Goal: Transaction & Acquisition: Purchase product/service

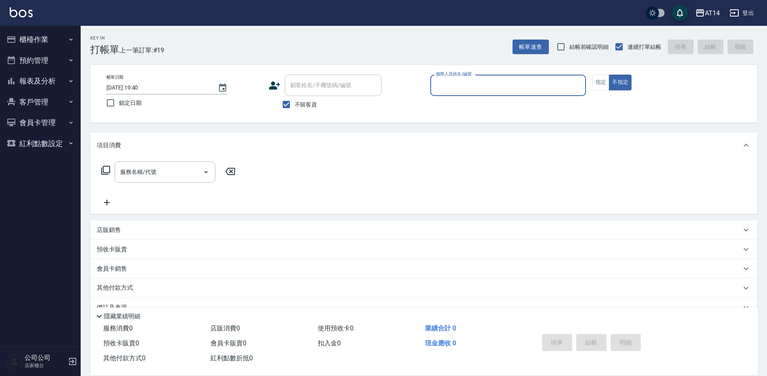
click at [42, 62] on button "預約管理" at bounding box center [40, 60] width 74 height 21
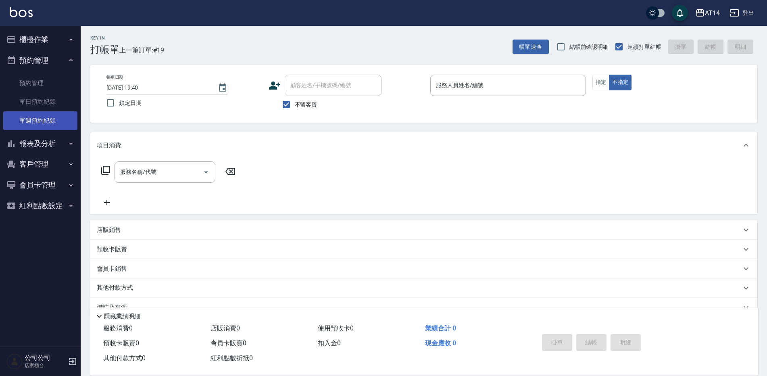
click at [62, 123] on link "單週預約紀錄" at bounding box center [40, 120] width 74 height 19
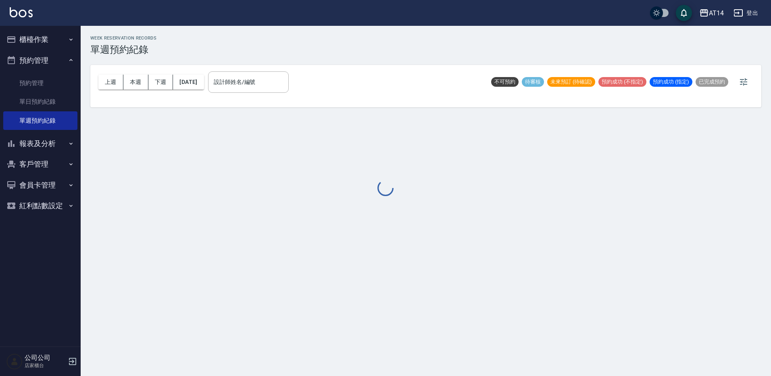
click at [257, 79] on div at bounding box center [385, 188] width 771 height 376
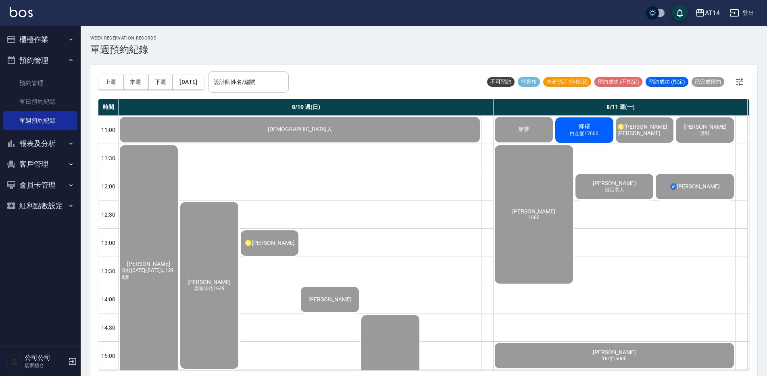
click at [257, 79] on div "設計師姓名/編號 設計師姓名/編號" at bounding box center [248, 81] width 81 height 21
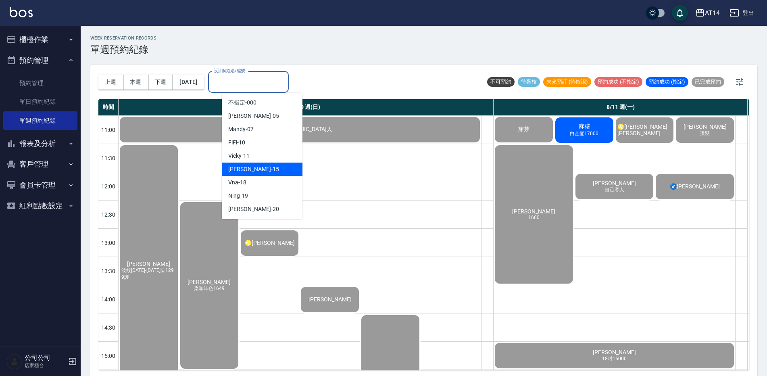
click at [247, 169] on div "Dora -15" at bounding box center [262, 169] width 81 height 13
type input "Dora-15"
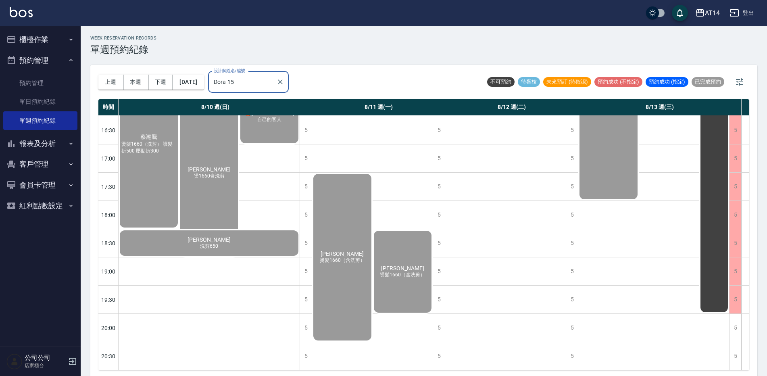
scroll to position [316, 202]
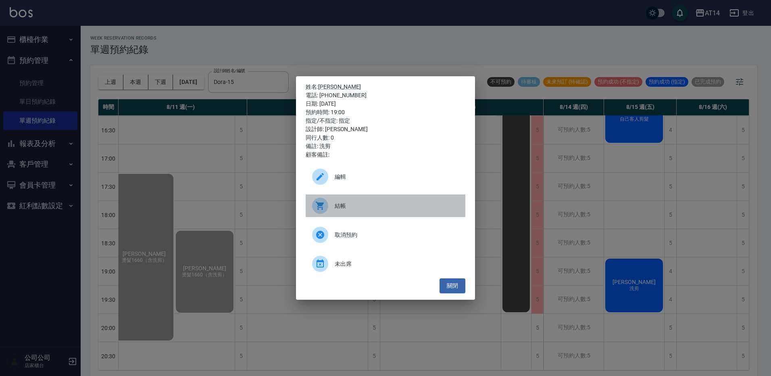
click at [349, 208] on span "結帳" at bounding box center [397, 206] width 124 height 8
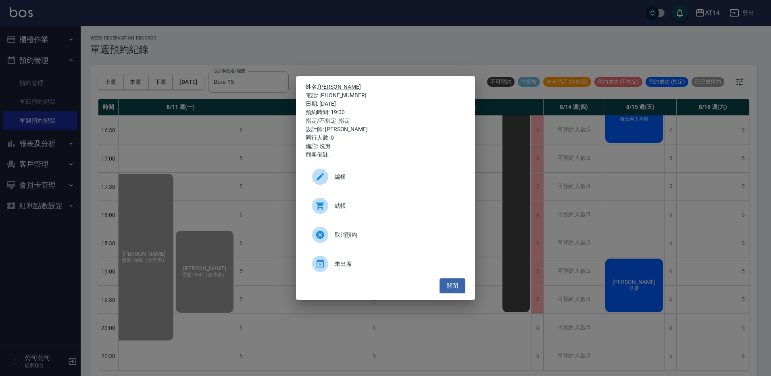
drag, startPoint x: 265, startPoint y: 80, endPoint x: 269, endPoint y: 72, distance: 9.1
click at [268, 79] on div "姓名: 吳明哲 電話: 0956114115 日期: 2025/08/15 預約時間: 19:00 指定/不指定: 指定 設計師: Dora 同行人數: 0 …" at bounding box center [385, 188] width 771 height 376
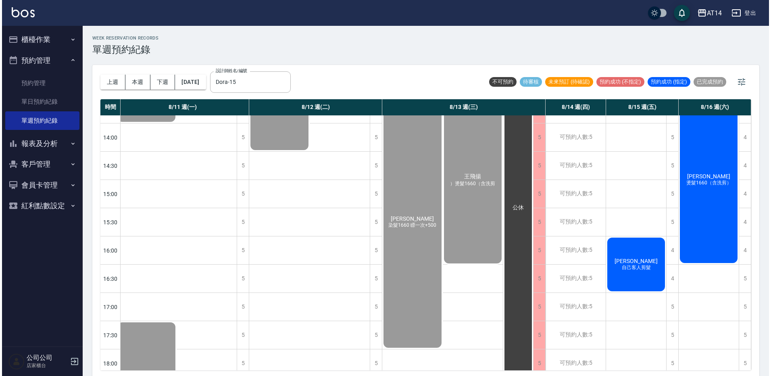
scroll to position [115, 198]
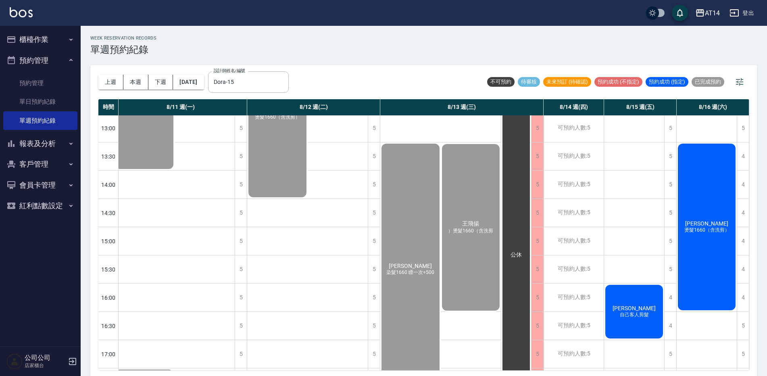
click at [102, 198] on div "劉國良 自己客人剪髮" at bounding box center [11, 185] width 181 height 28
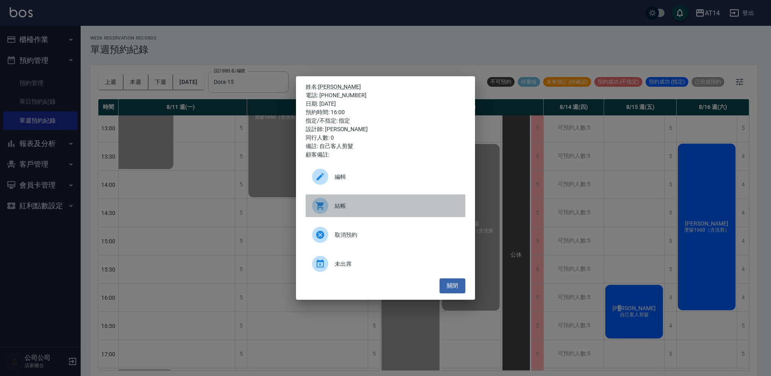
click at [386, 203] on span "結帳" at bounding box center [397, 206] width 124 height 8
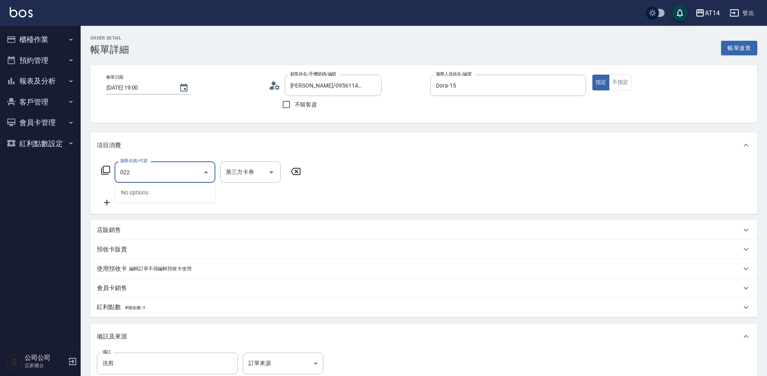
type input "洗髮+剪髮(022)"
type input "1"
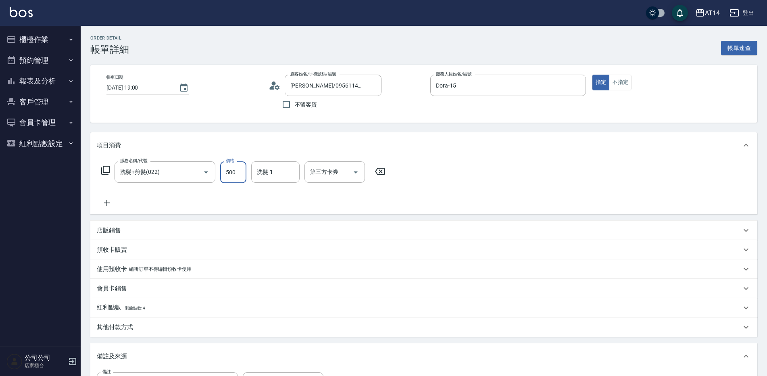
type input "6"
type input "0"
type input "645"
type input "1"
type input "6450"
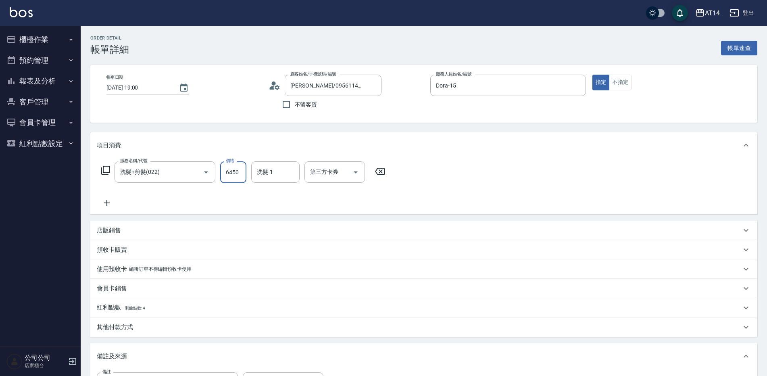
type input "13"
type input "6"
type input "0"
type input "650"
type input "1"
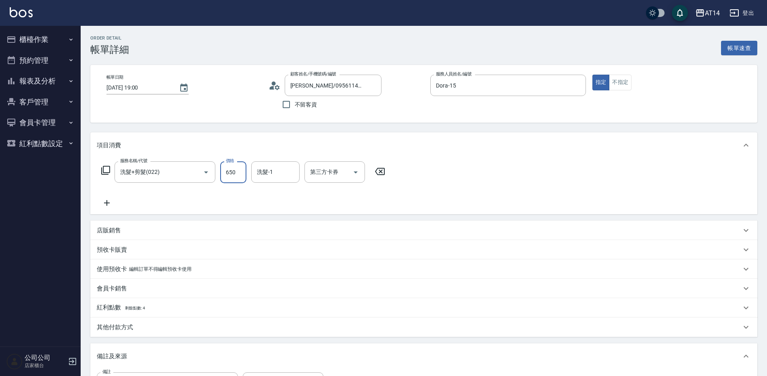
type input "650"
type input "蘇逸婕-66"
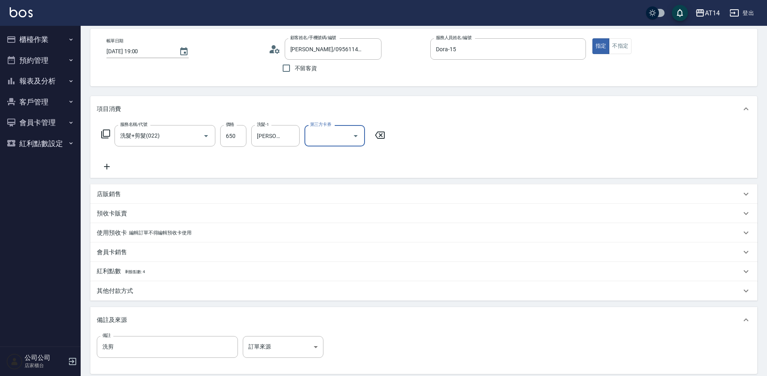
scroll to position [40, 0]
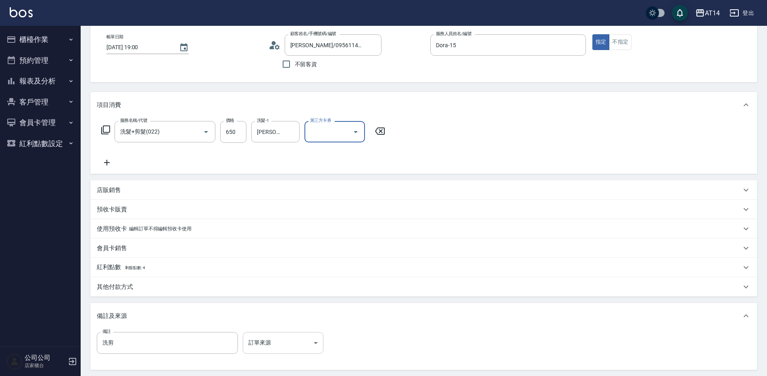
click at [275, 333] on body "AT14 登出 櫃檯作業 打帳單 帳單列表 掛單列表 現金收支登錄 材料自購登錄 每日結帳 排班表 掃碼打卡 預約管理 預約管理 單日預約紀錄 單週預約紀錄 …" at bounding box center [383, 207] width 767 height 494
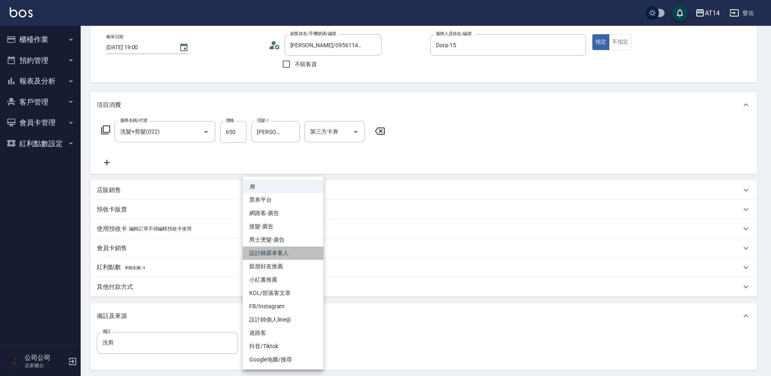
click at [292, 256] on li "設計師原本客人" at bounding box center [283, 252] width 81 height 13
type input "設計師原本客人"
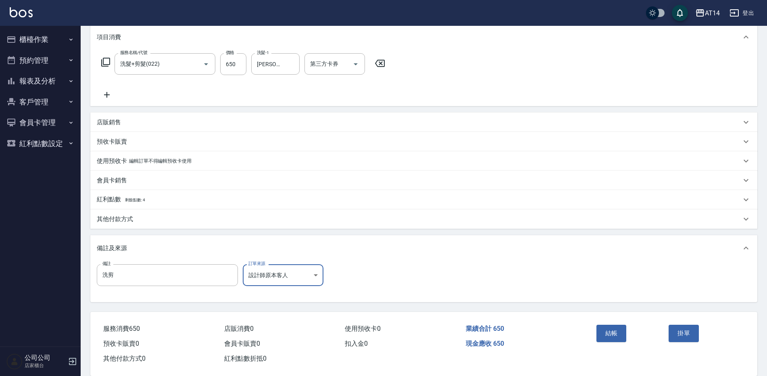
scroll to position [121, 0]
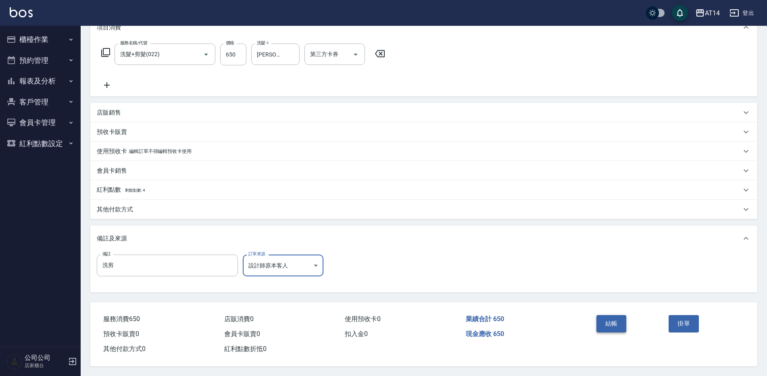
click at [604, 322] on button "結帳" at bounding box center [612, 323] width 30 height 17
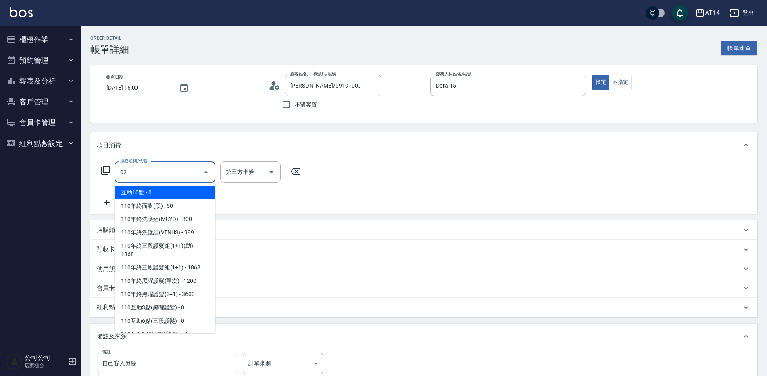
type input "022"
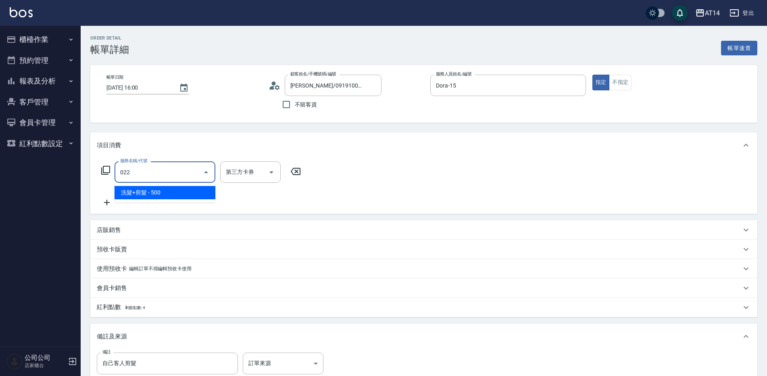
type input "1"
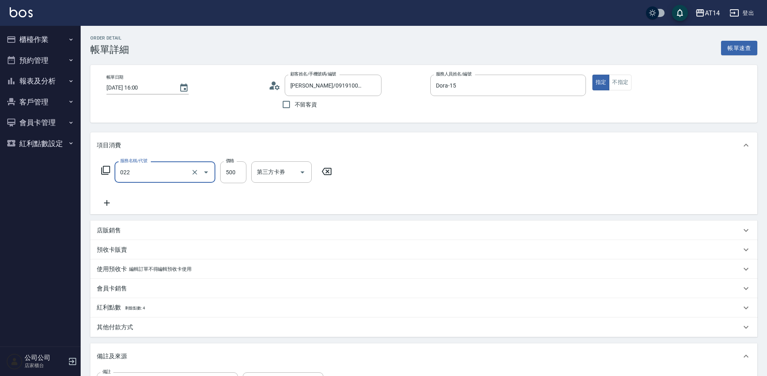
type input "洗髮+剪髮(022)"
type input "5"
type input "0"
type input "6645"
type input "13"
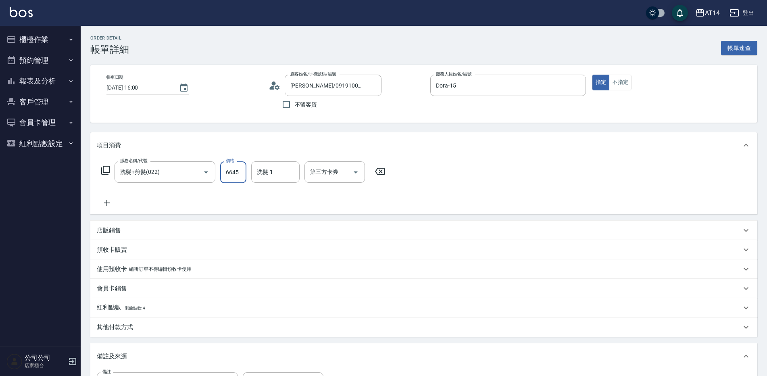
type input "664"
type input "1"
type input "66"
type input "0"
type input "650"
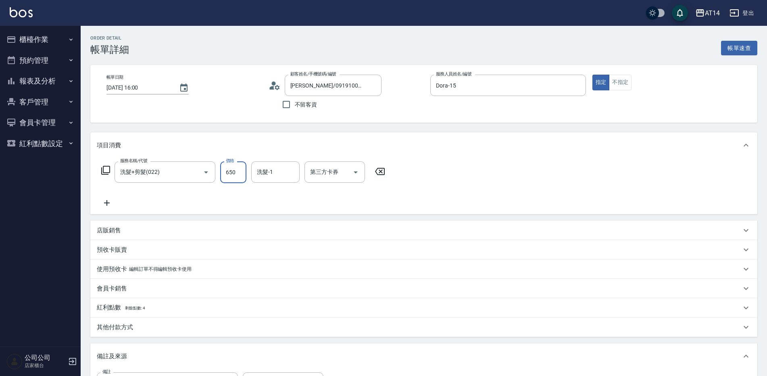
type input "1"
type input "650"
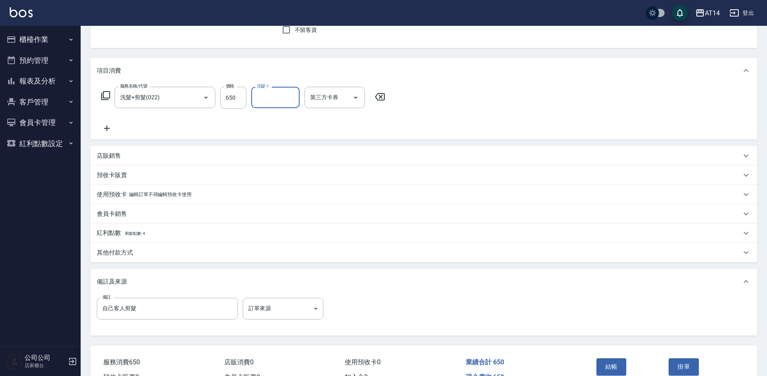
scroll to position [121, 0]
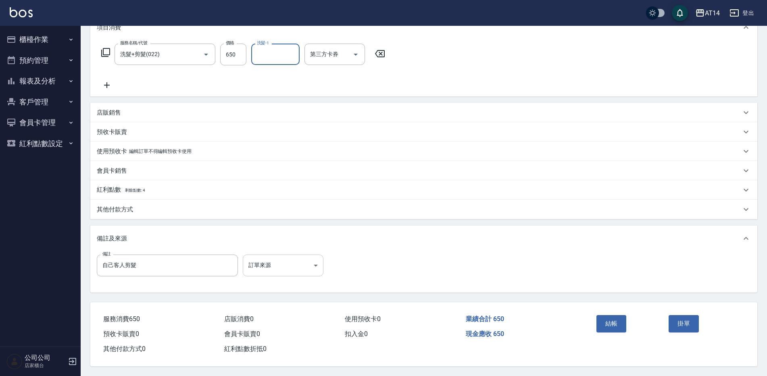
click at [306, 265] on body "AT14 登出 櫃檯作業 打帳單 帳單列表 掛單列表 現金收支登錄 材料自購登錄 每日結帳 排班表 掃碼打卡 預約管理 預約管理 單日預約紀錄 單週預約紀錄 …" at bounding box center [383, 129] width 767 height 494
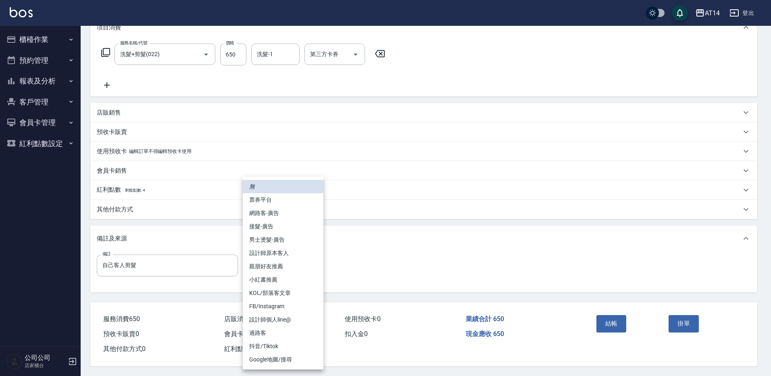
click at [295, 256] on li "設計師原本客人" at bounding box center [283, 252] width 81 height 13
type input "設計師原本客人"
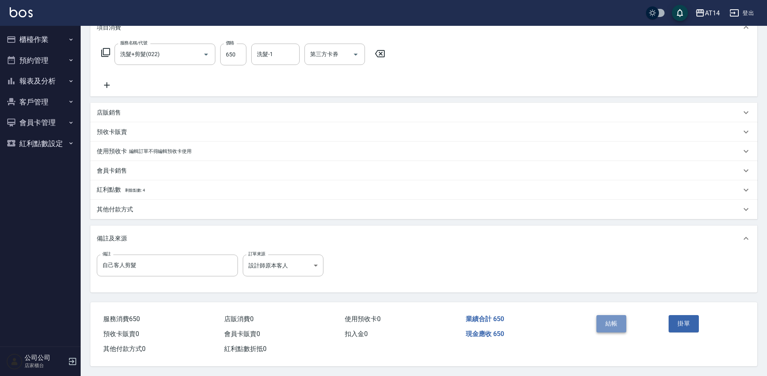
click at [616, 318] on button "結帳" at bounding box center [612, 323] width 30 height 17
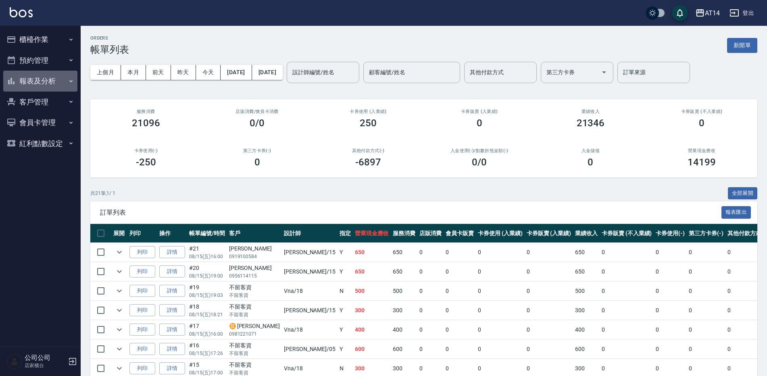
click at [60, 82] on button "報表及分析" at bounding box center [40, 81] width 74 height 21
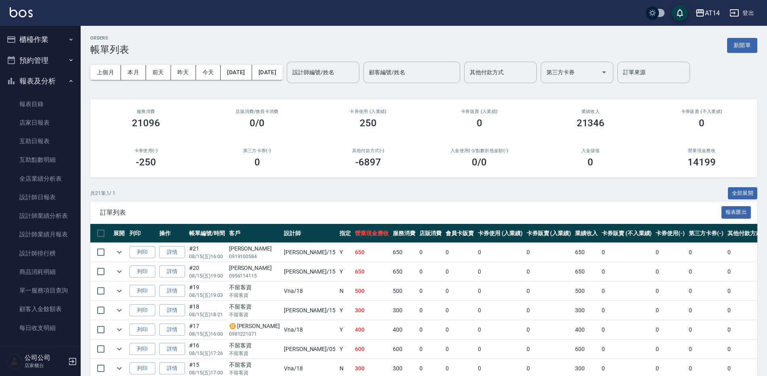
drag, startPoint x: 47, startPoint y: 63, endPoint x: 47, endPoint y: 68, distance: 4.8
click at [47, 63] on button "預約管理" at bounding box center [40, 60] width 74 height 21
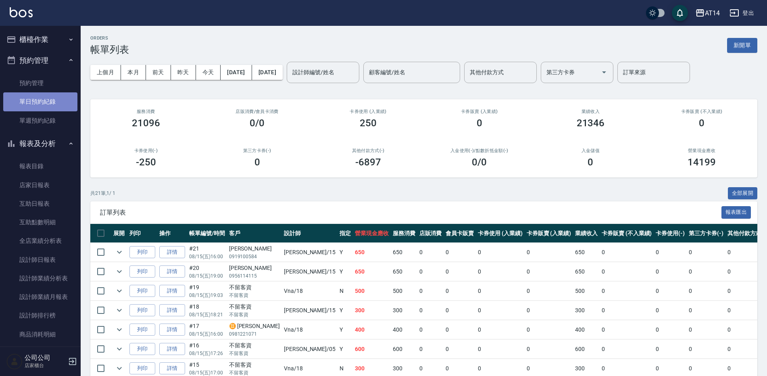
click at [50, 97] on link "單日預約紀錄" at bounding box center [40, 101] width 74 height 19
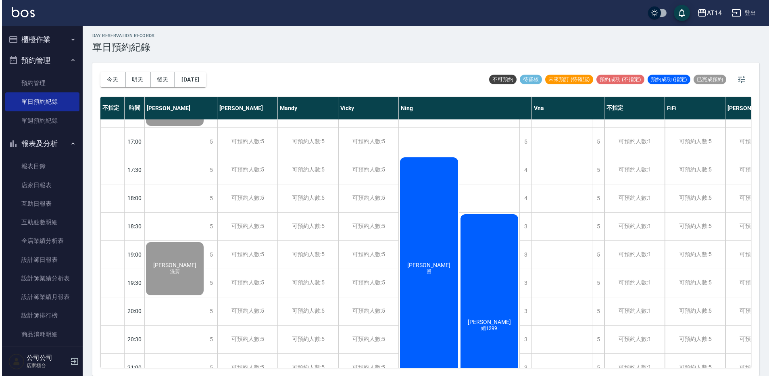
scroll to position [363, 0]
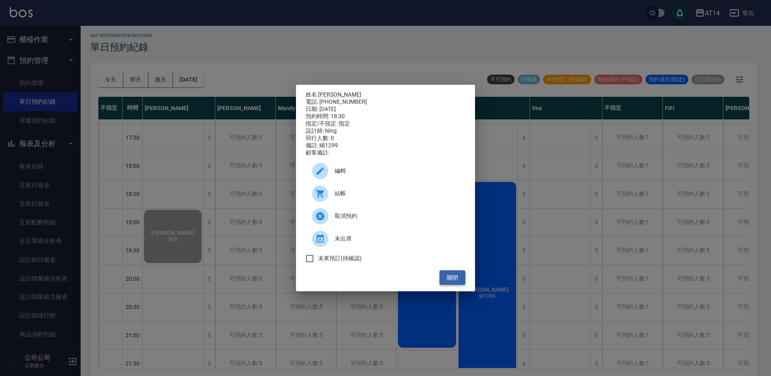
click at [454, 274] on button "關閉" at bounding box center [453, 277] width 26 height 15
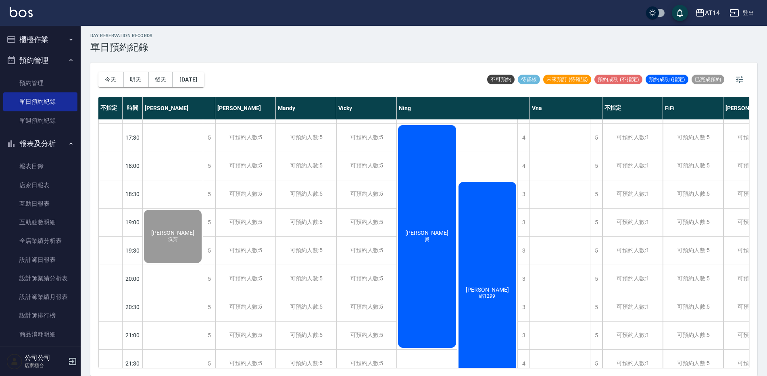
click at [203, 95] on div "黃冠穎 燙" at bounding box center [173, 67] width 60 height 56
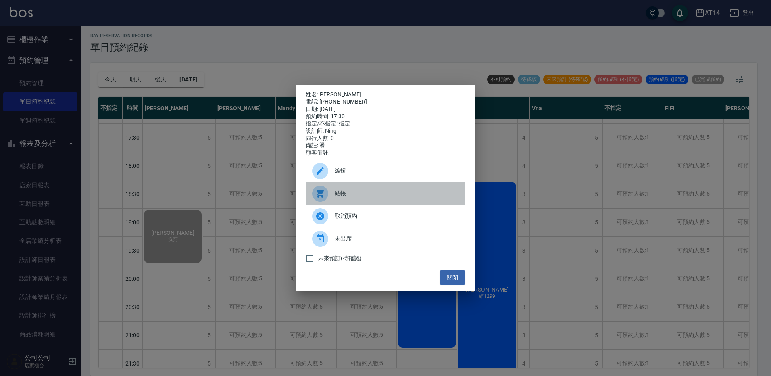
click at [387, 198] on span "結帳" at bounding box center [397, 193] width 124 height 8
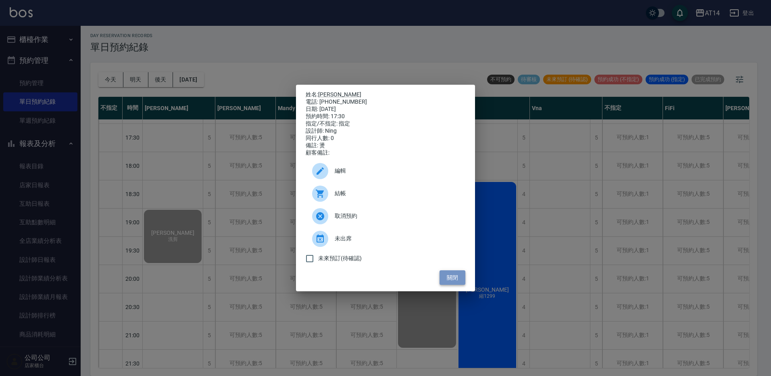
click at [450, 277] on button "關閉" at bounding box center [453, 277] width 26 height 15
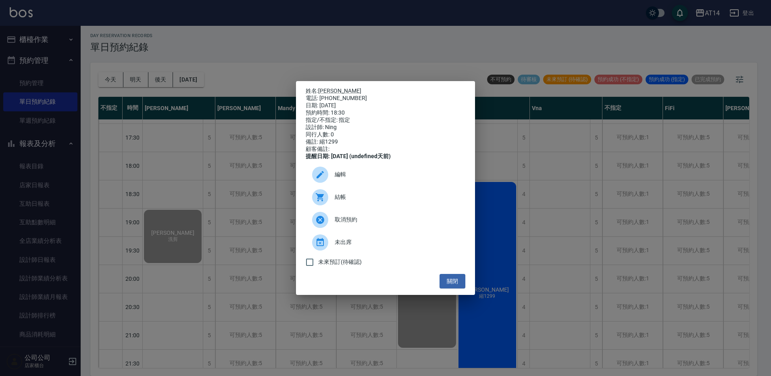
click at [355, 208] on div "結帳" at bounding box center [386, 197] width 160 height 23
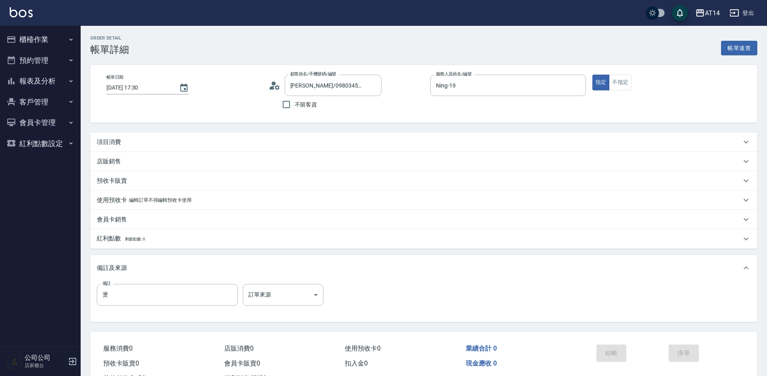
click at [259, 287] on body "AT14 登出 櫃檯作業 打帳單 帳單列表 掛單列表 現金收支登錄 材料自購登錄 每日結帳 排班表 掃碼打卡 預約管理 預約管理 單日預約紀錄 單週預約紀錄 …" at bounding box center [383, 202] width 767 height 405
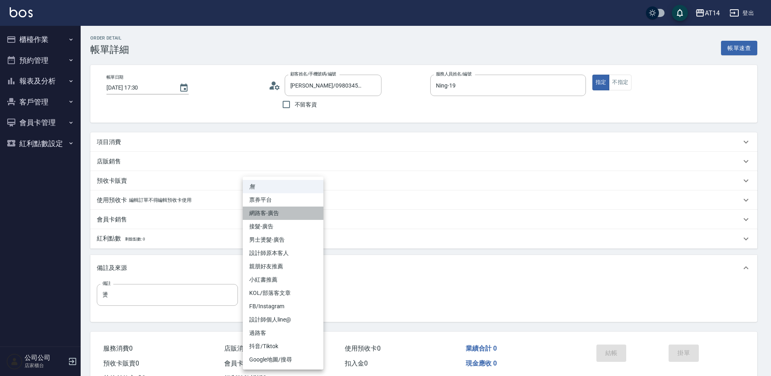
click at [274, 216] on li "網路客-廣告" at bounding box center [283, 213] width 81 height 13
type input "網路客-廣告"
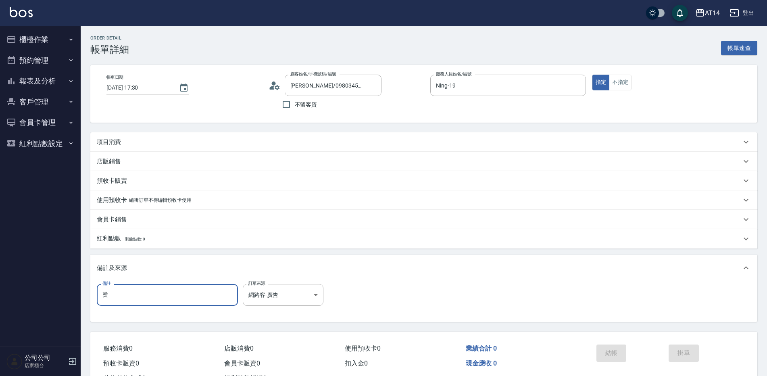
drag, startPoint x: 172, startPoint y: 291, endPoint x: 123, endPoint y: 290, distance: 48.8
click at [123, 290] on input "燙" at bounding box center [167, 295] width 141 height 22
type input "五碼01688"
click at [187, 145] on div "項目消費" at bounding box center [419, 142] width 645 height 8
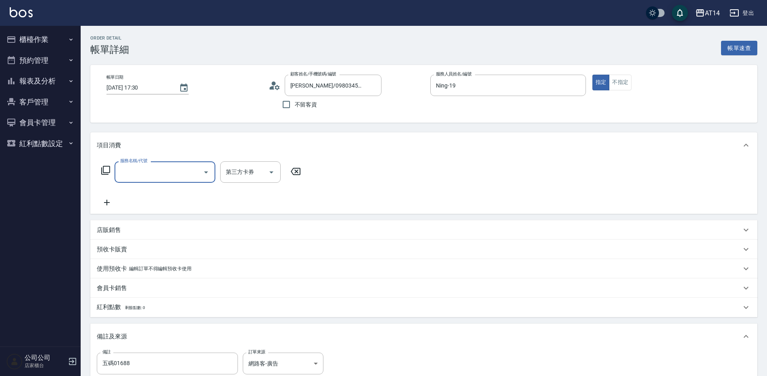
click at [167, 170] on input "服務名稱/代號" at bounding box center [158, 172] width 81 height 14
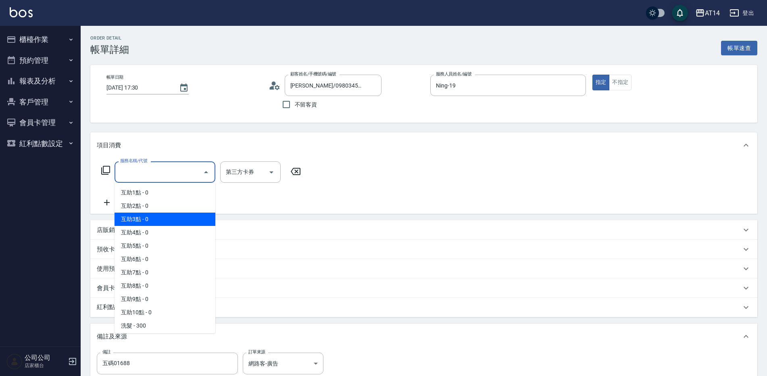
click at [188, 215] on span "互助3點 - 0" at bounding box center [165, 219] width 101 height 13
type input "互助3點(003)"
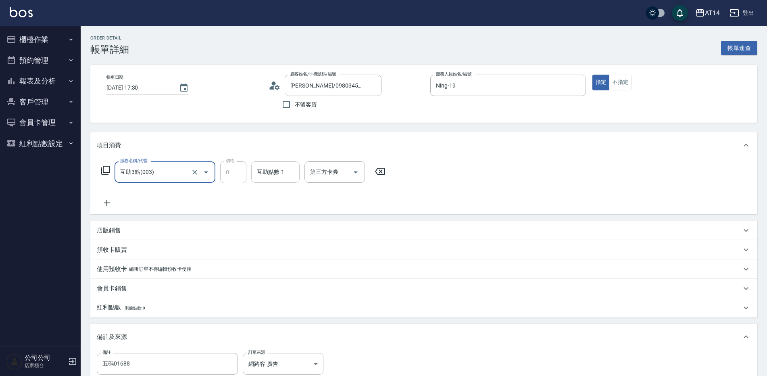
click at [264, 178] on input "互助點數-1" at bounding box center [275, 172] width 41 height 14
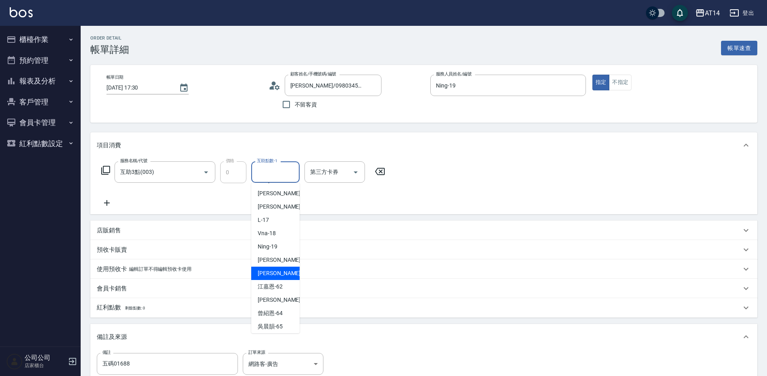
scroll to position [122, 0]
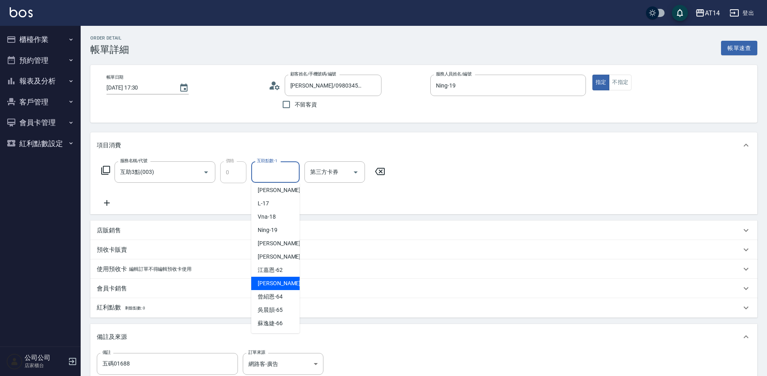
click at [276, 282] on span "[PERSON_NAME] -63" at bounding box center [283, 283] width 51 height 8
type input "[PERSON_NAME]-63"
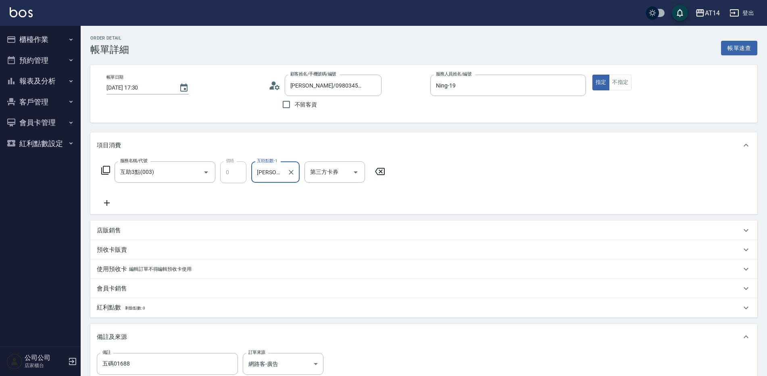
click at [109, 203] on icon at bounding box center [107, 203] width 6 height 6
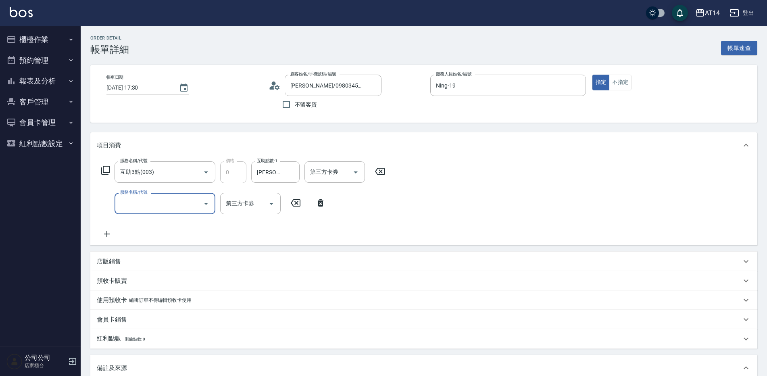
click at [142, 204] on input "服務名稱/代號" at bounding box center [158, 203] width 81 height 14
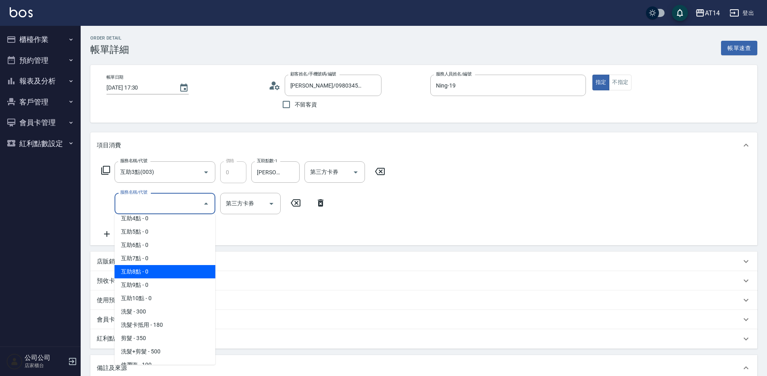
scroll to position [81, 0]
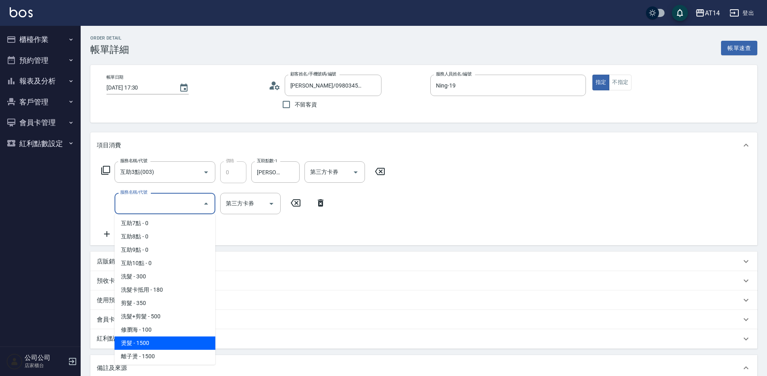
click at [165, 342] on span "燙髮 - 1500" at bounding box center [165, 342] width 101 height 13
type input "3"
type input "燙髮(031)"
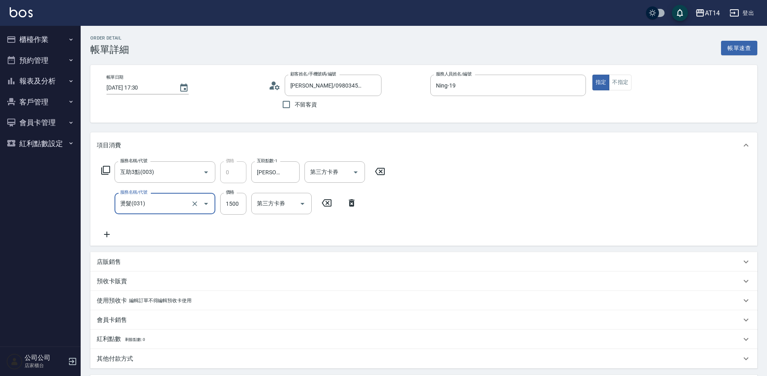
click at [106, 237] on icon at bounding box center [107, 235] width 20 height 10
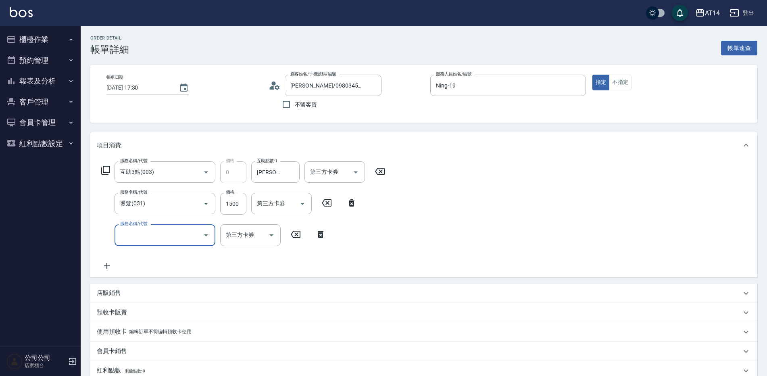
click at [144, 230] on input "服務名稱/代號" at bounding box center [158, 235] width 81 height 14
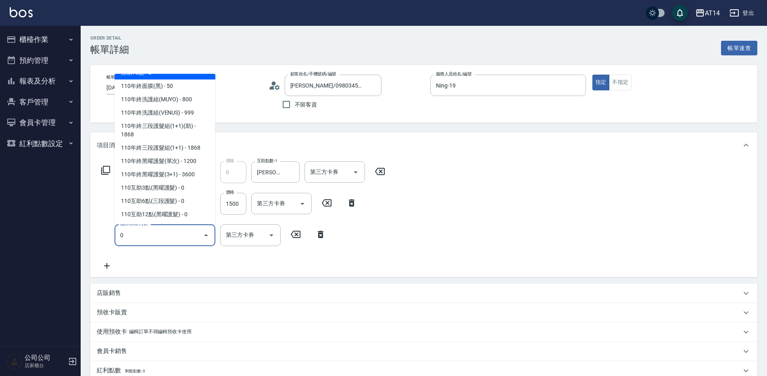
scroll to position [3, 0]
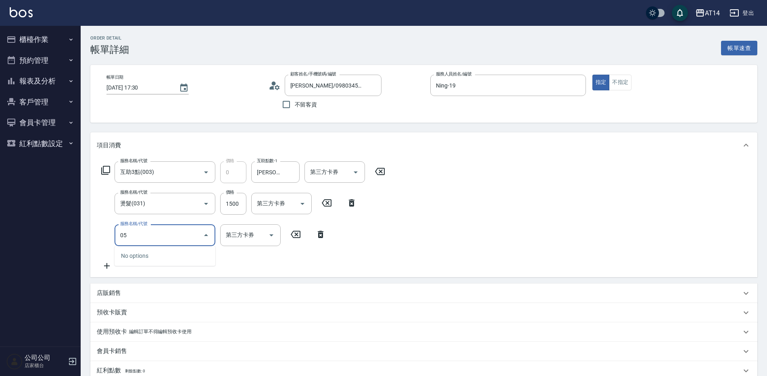
type input "051"
type input "5"
type input "護髮(051)"
click at [223, 231] on input "1000" at bounding box center [233, 235] width 26 height 22
type input "1"
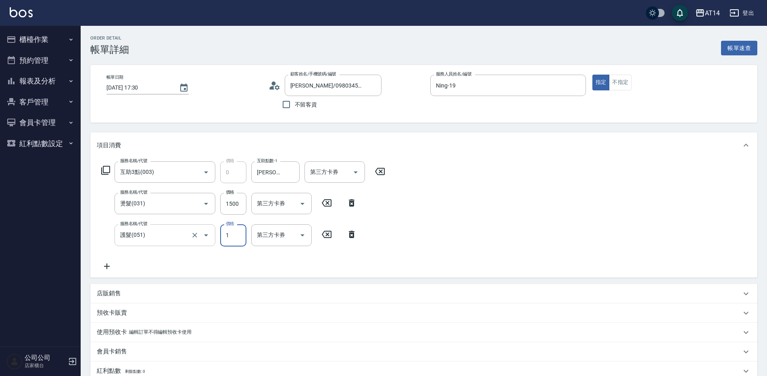
type input "3"
type input "1800"
type input "7"
type input "1800"
click at [232, 202] on input "1500" at bounding box center [233, 204] width 26 height 22
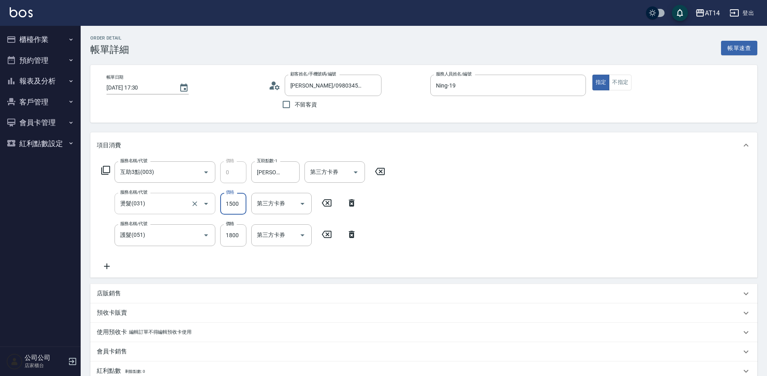
type input "1"
type input "4"
type input "1299"
type input "6"
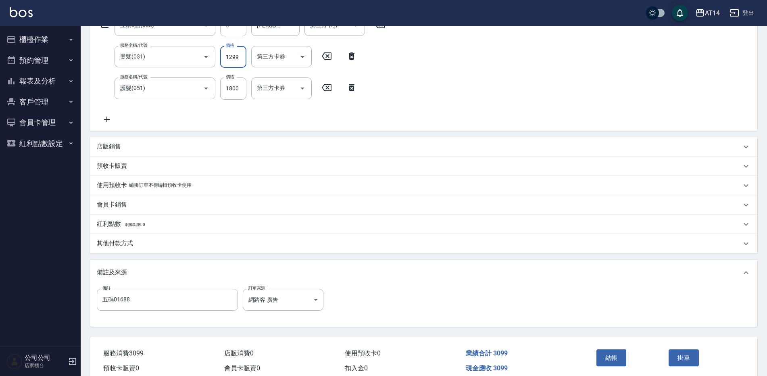
scroll to position [161, 0]
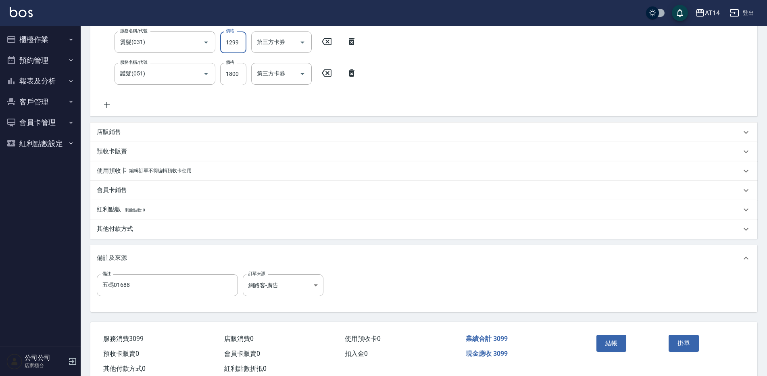
type input "1299"
click at [157, 233] on div "其他付款方式" at bounding box center [423, 228] width 667 height 19
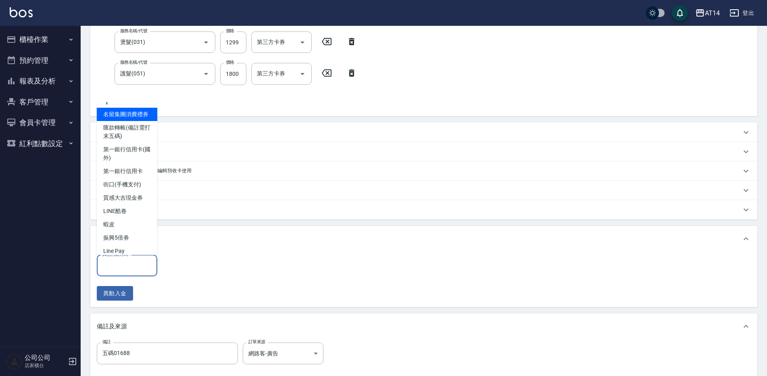
click at [147, 261] on input "其他付款方式" at bounding box center [126, 266] width 53 height 14
click at [136, 143] on span "匯款轉帳(備註需打末五碼)" at bounding box center [127, 132] width 61 height 22
type input "匯款轉帳(備註需打末五碼)"
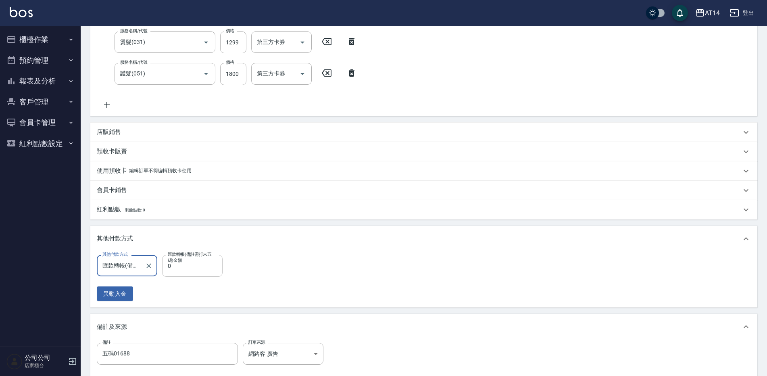
click at [177, 265] on input "0" at bounding box center [192, 266] width 61 height 22
type input "3099"
type input "0"
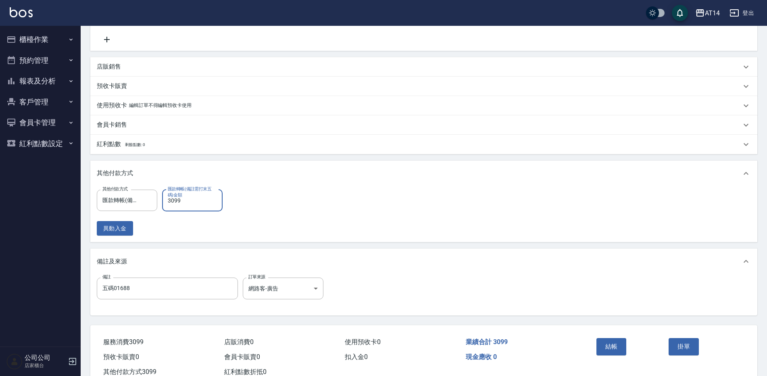
scroll to position [253, 0]
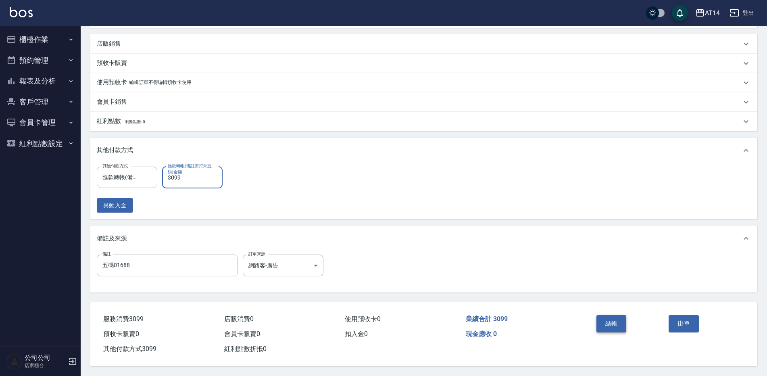
type input "3099"
click at [606, 319] on button "結帳" at bounding box center [612, 323] width 30 height 17
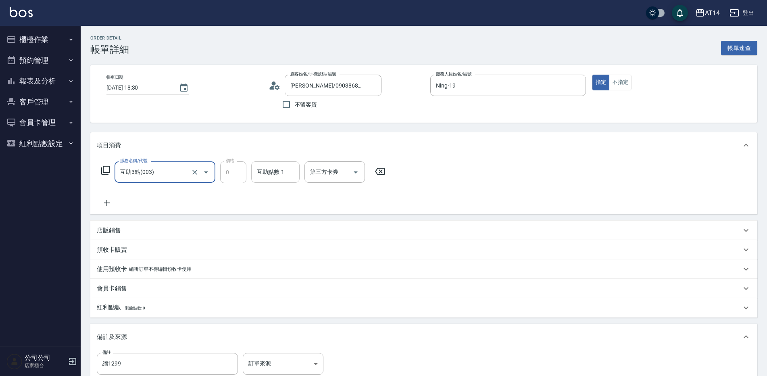
click at [259, 175] on input "互助點數-1" at bounding box center [275, 172] width 41 height 14
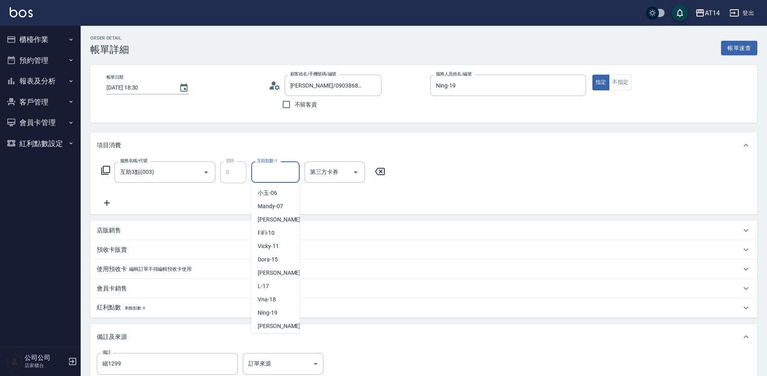
scroll to position [121, 0]
click at [184, 174] on input "互助3點(003)" at bounding box center [153, 172] width 71 height 14
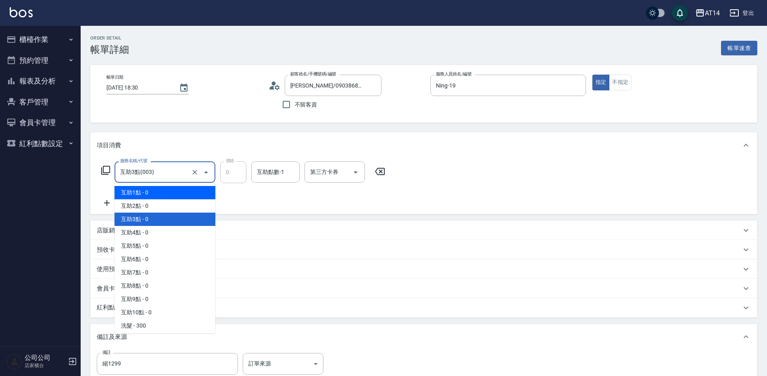
click at [176, 192] on span "互助1點 - 0" at bounding box center [165, 192] width 101 height 13
type input "互助1點(001)"
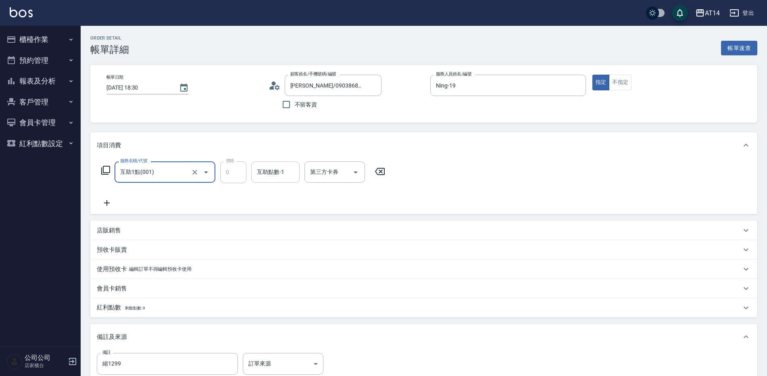
click at [258, 173] on div "互助點數-1 互助點數-1" at bounding box center [275, 171] width 48 height 21
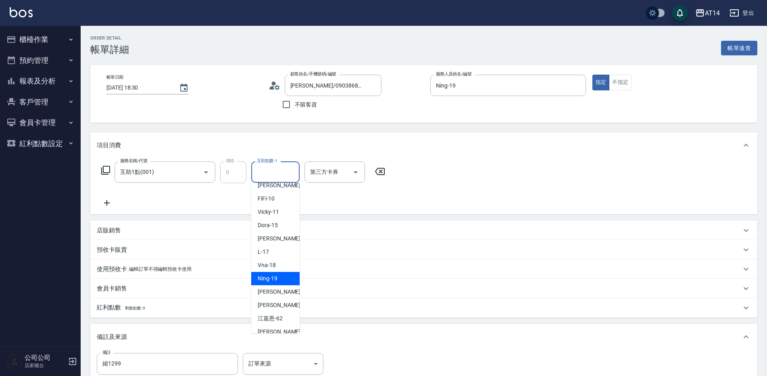
scroll to position [122, 0]
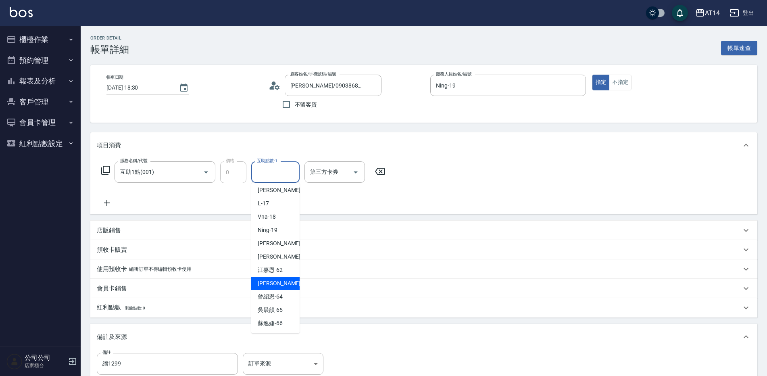
click at [280, 283] on span "[PERSON_NAME] -63" at bounding box center [283, 283] width 51 height 8
type input "[PERSON_NAME]-63"
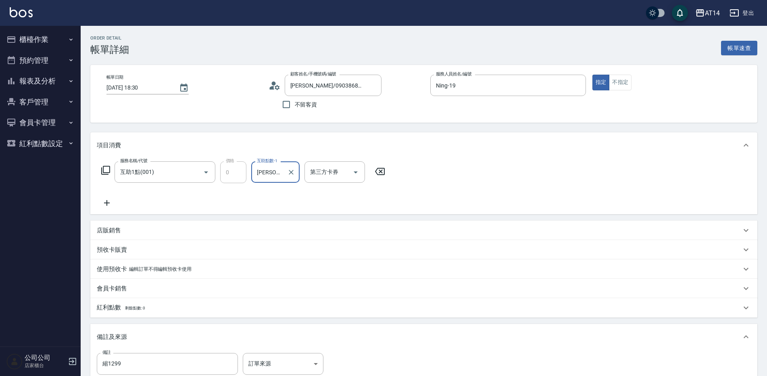
click at [106, 203] on icon at bounding box center [107, 203] width 6 height 6
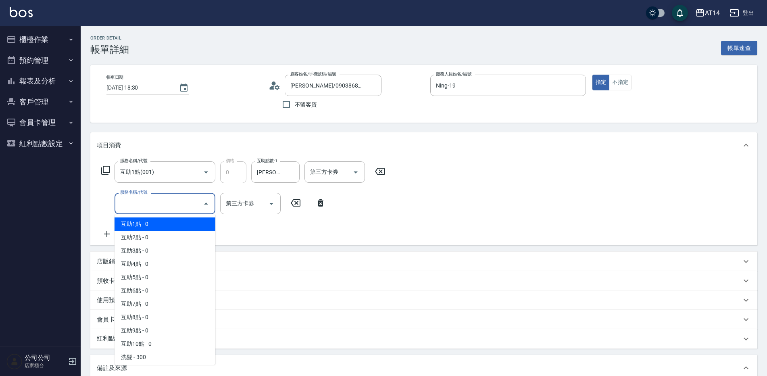
click at [146, 206] on input "服務名稱/代號" at bounding box center [158, 203] width 81 height 14
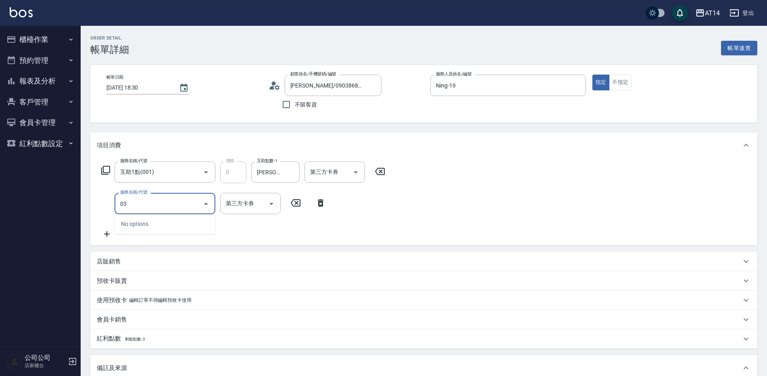
type input "031"
type input "3"
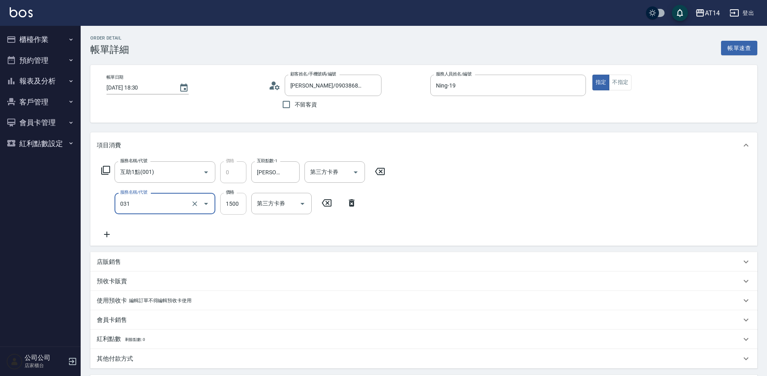
type input "燙髮(031)"
click at [230, 205] on input "1500" at bounding box center [233, 204] width 26 height 22
type input "1"
type input "0"
type input "1299"
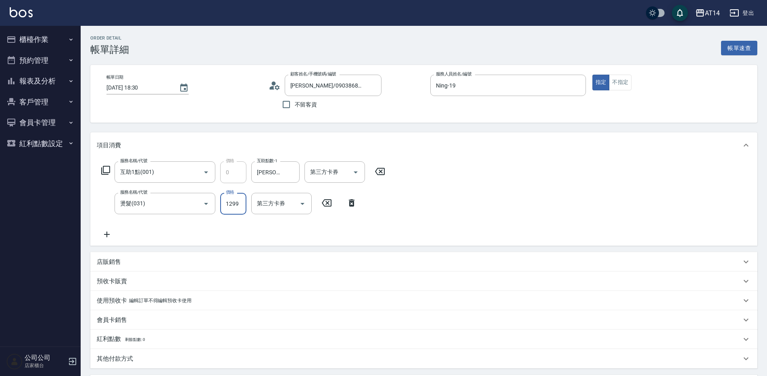
type input "3"
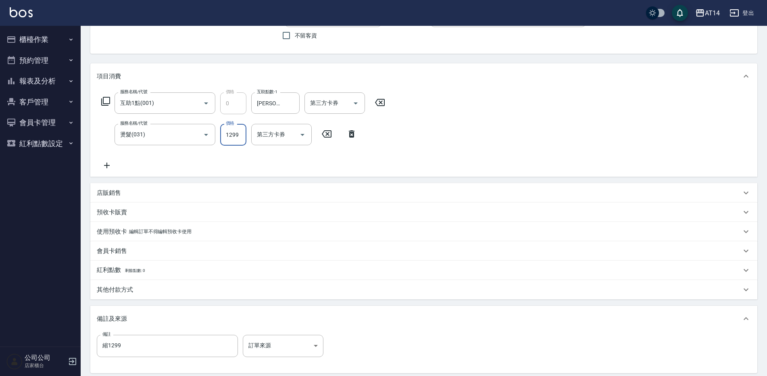
scroll to position [153, 0]
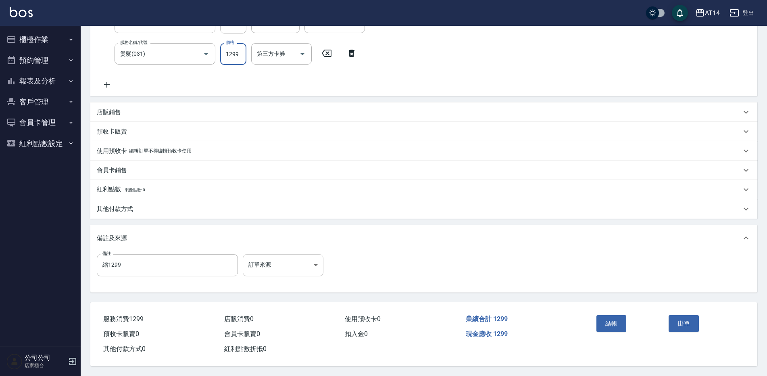
type input "1299"
click at [261, 263] on body "AT14 登出 櫃檯作業 打帳單 帳單列表 掛單列表 現金收支登錄 材料自購登錄 每日結帳 排班表 掃碼打卡 預約管理 預約管理 單日預約紀錄 單週預約紀錄 …" at bounding box center [383, 113] width 767 height 526
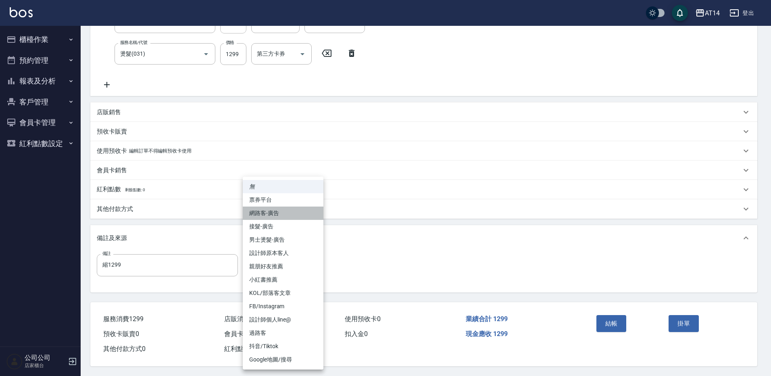
click at [271, 213] on li "網路客-廣告" at bounding box center [283, 213] width 81 height 13
type input "網路客-廣告"
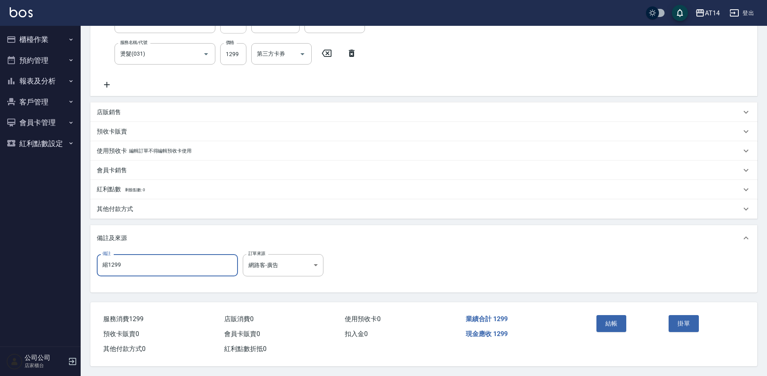
drag, startPoint x: 156, startPoint y: 260, endPoint x: 80, endPoint y: 246, distance: 77.1
click at [86, 248] on div "Order detail 帳單詳細 帳單速查 帳單日期 [DATE] 18:30 顧客姓名/手機號碼/編號 [PERSON_NAME] /0903868391…" at bounding box center [424, 126] width 687 height 500
click at [611, 322] on button "結帳" at bounding box center [612, 323] width 30 height 17
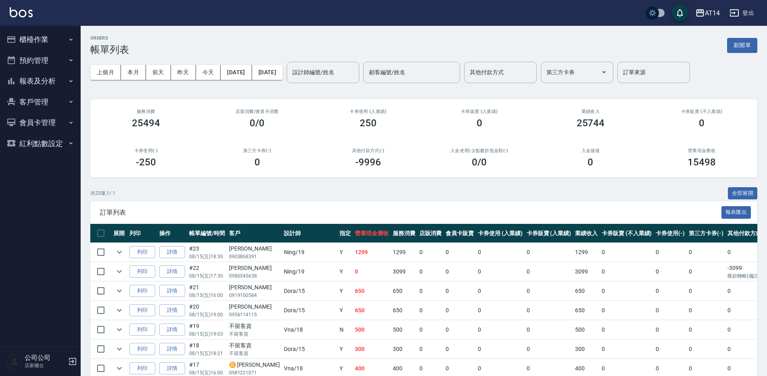
click at [48, 102] on button "客戶管理" at bounding box center [40, 102] width 74 height 21
click at [50, 82] on button "報表及分析" at bounding box center [40, 81] width 74 height 21
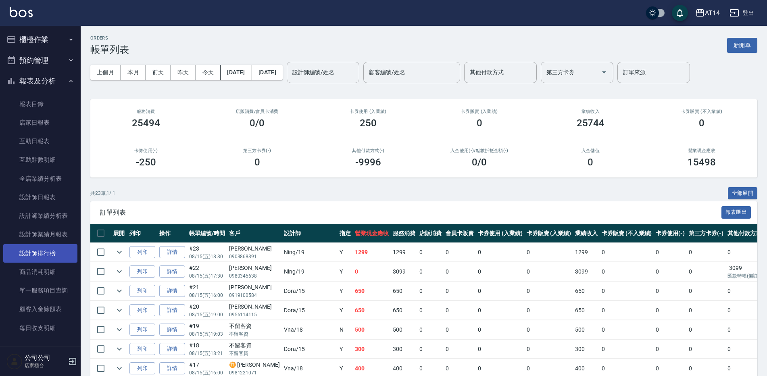
click at [56, 253] on link "設計師排行榜" at bounding box center [40, 253] width 74 height 19
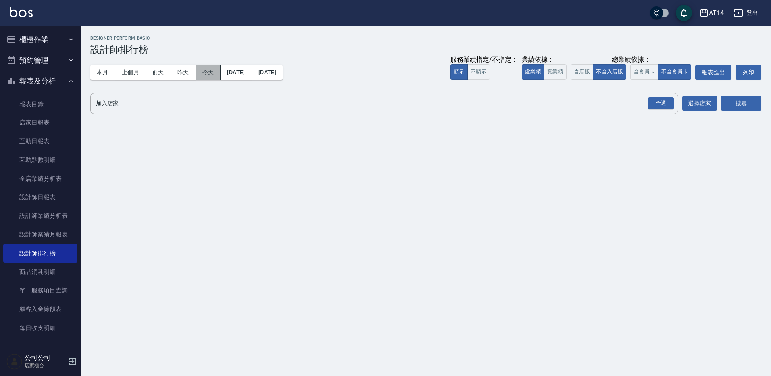
click at [211, 72] on button "今天" at bounding box center [208, 72] width 25 height 15
click at [661, 102] on div "全選" at bounding box center [661, 103] width 26 height 13
click at [733, 102] on button "搜尋" at bounding box center [741, 103] width 40 height 15
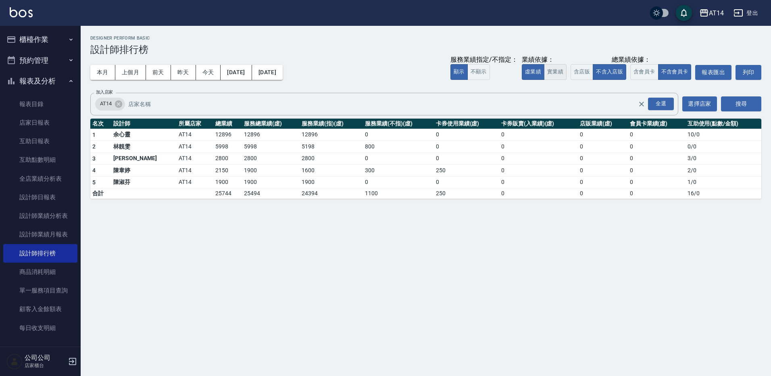
click at [557, 73] on button "實業績" at bounding box center [555, 72] width 23 height 16
click at [104, 71] on button "本月" at bounding box center [102, 72] width 25 height 15
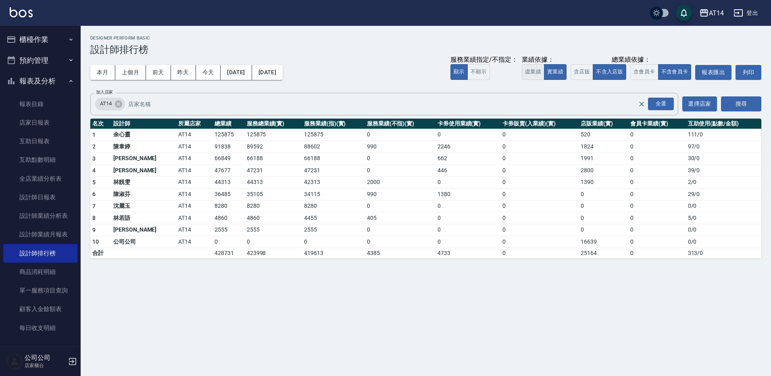
click at [534, 72] on button "虛業績" at bounding box center [533, 72] width 23 height 16
drag, startPoint x: 554, startPoint y: 74, endPoint x: 553, endPoint y: 78, distance: 4.1
click at [554, 75] on button "實業績" at bounding box center [555, 72] width 23 height 16
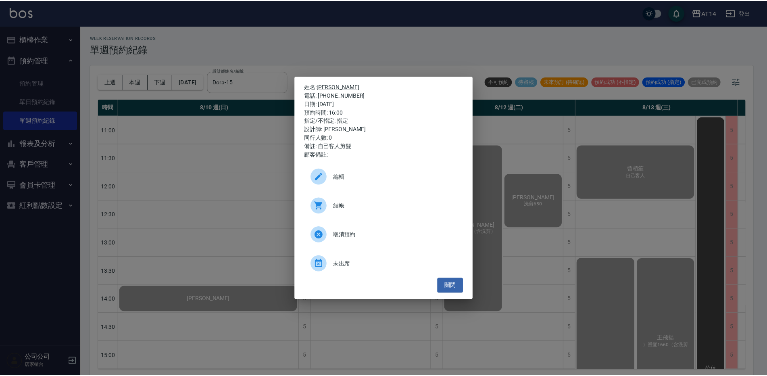
scroll to position [115, 198]
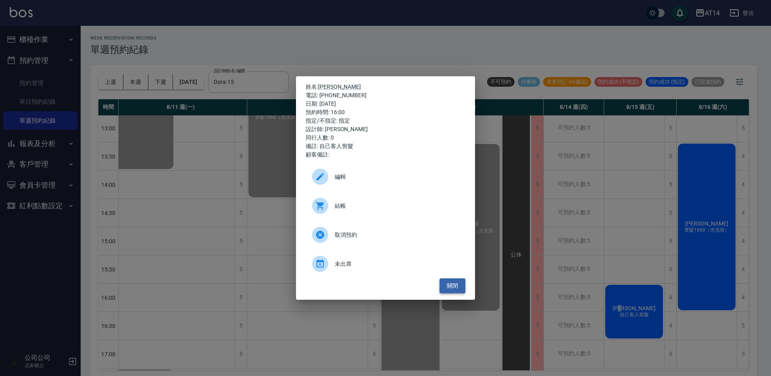
click at [457, 288] on button "關閉" at bounding box center [453, 285] width 26 height 15
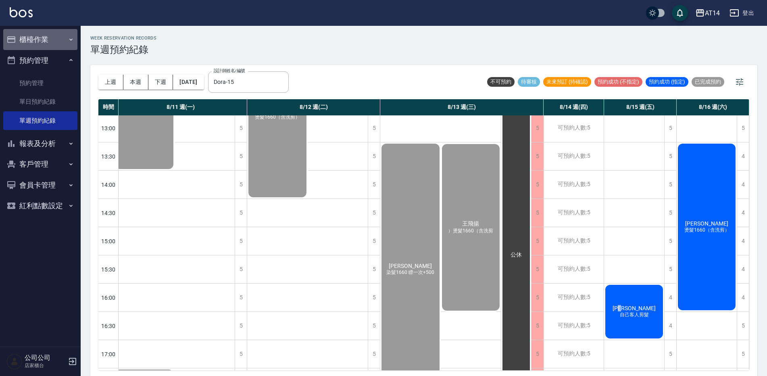
click at [33, 40] on button "櫃檯作業" at bounding box center [40, 39] width 74 height 21
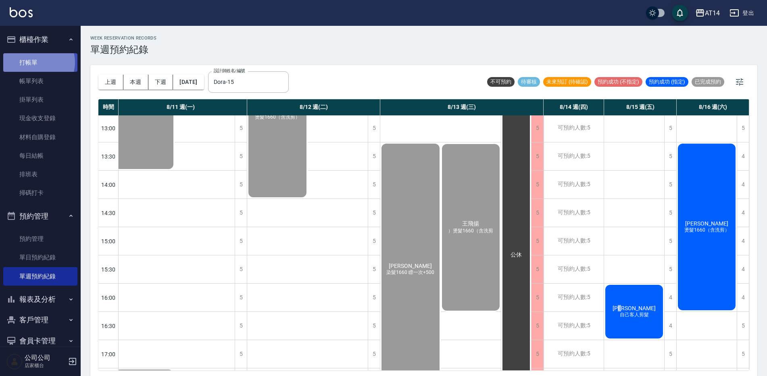
click at [38, 62] on link "打帳單" at bounding box center [40, 62] width 74 height 19
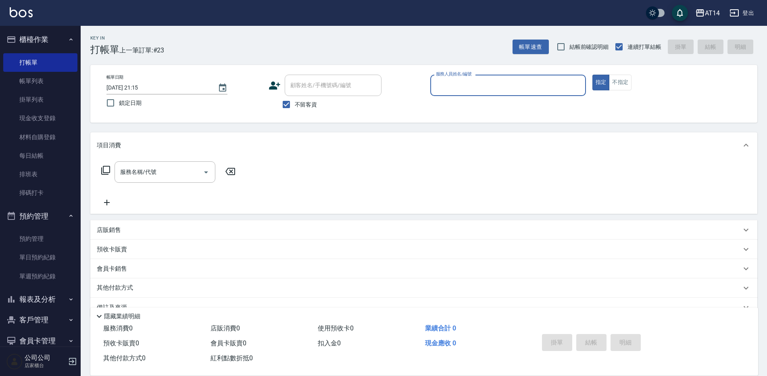
click at [451, 87] on input "服務人員姓名/編號" at bounding box center [508, 85] width 148 height 14
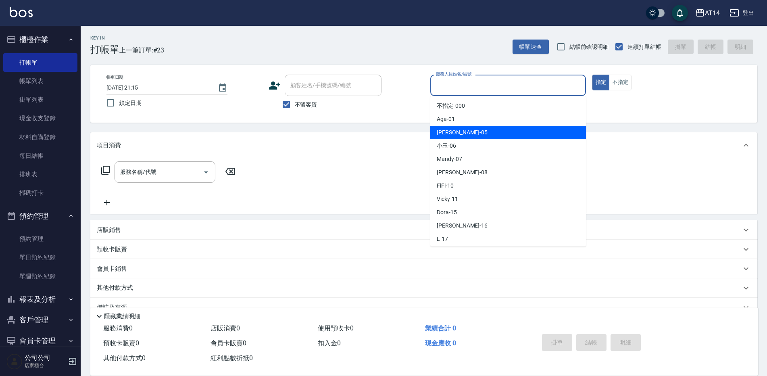
click at [454, 130] on span "Patty -05" at bounding box center [462, 132] width 51 height 8
type input "Patty-05"
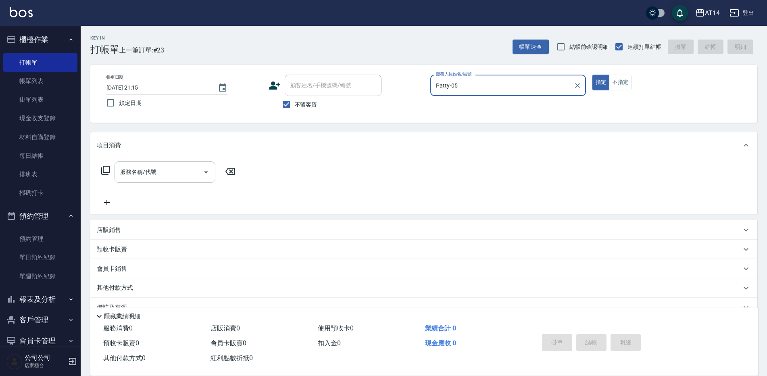
click at [141, 180] on div "服務名稱/代號" at bounding box center [165, 171] width 101 height 21
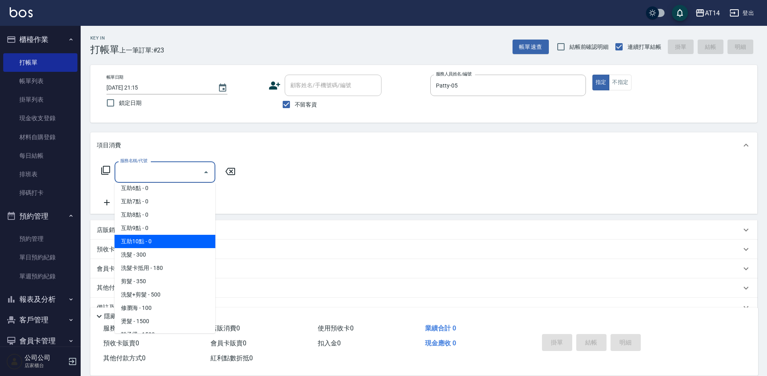
scroll to position [81, 0]
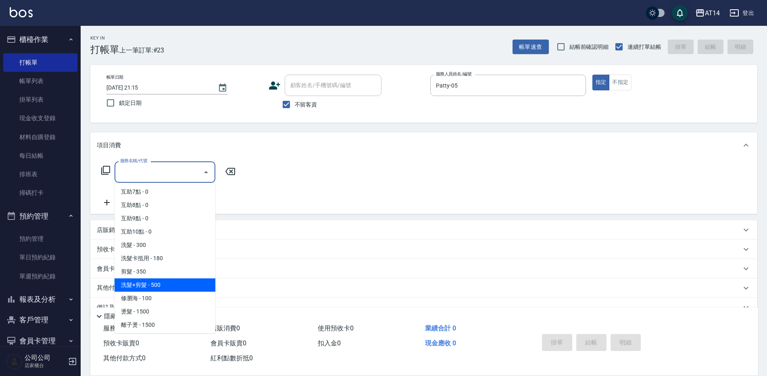
click at [147, 282] on span "洗髮+剪髮 - 500" at bounding box center [165, 284] width 101 height 13
type input "洗髮+剪髮(022)"
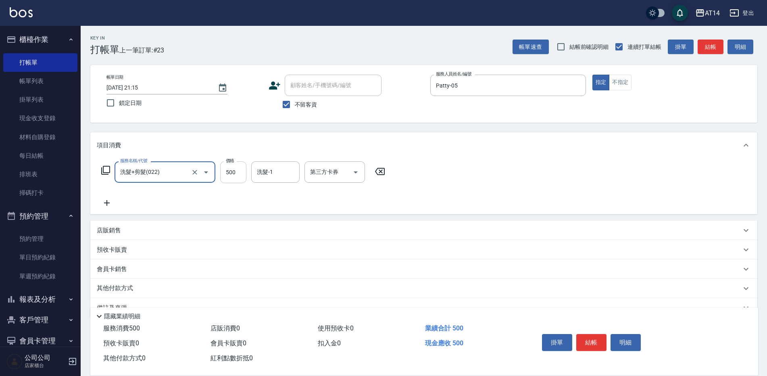
drag, startPoint x: 229, startPoint y: 176, endPoint x: 235, endPoint y: 180, distance: 7.3
click at [229, 176] on input "500" at bounding box center [233, 172] width 26 height 22
type input "600"
click at [109, 204] on icon at bounding box center [107, 203] width 20 height 10
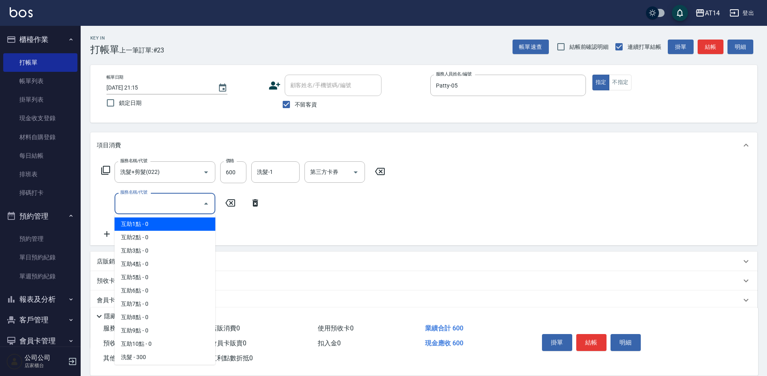
click at [148, 203] on input "服務名稱/代號" at bounding box center [158, 203] width 81 height 14
click at [157, 226] on span "互助1點 - 0" at bounding box center [165, 223] width 101 height 13
type input "互助1點(001)"
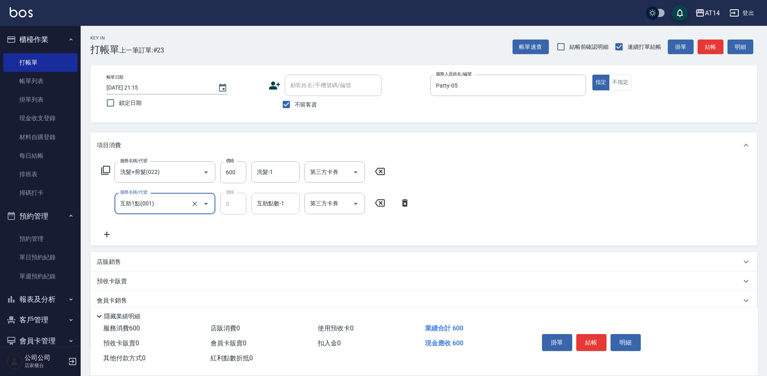
click at [263, 205] on div "互助點數-1 互助點數-1" at bounding box center [275, 203] width 48 height 21
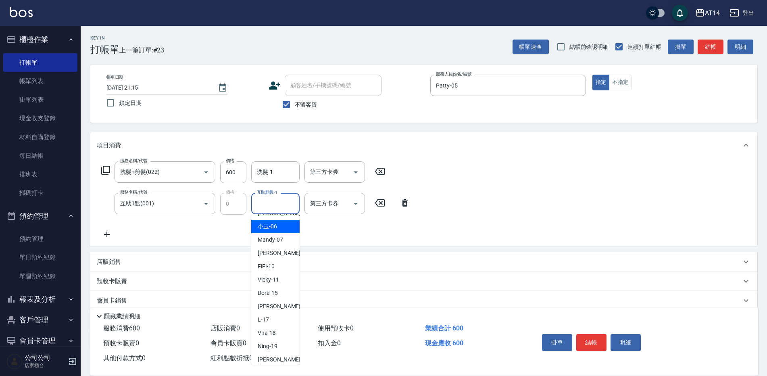
scroll to position [121, 0]
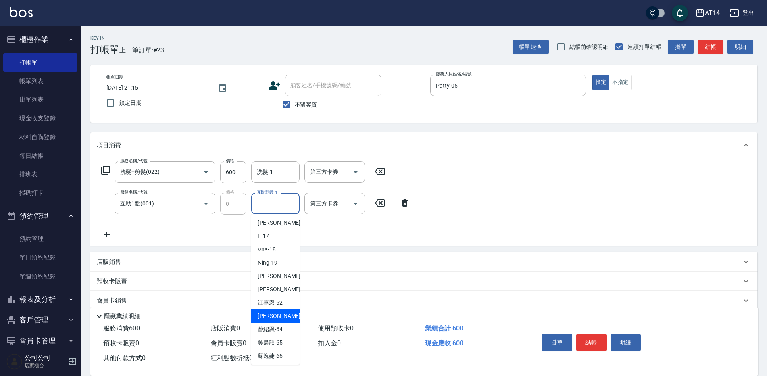
click at [276, 314] on span "[PERSON_NAME] -63" at bounding box center [283, 316] width 51 height 8
type input "[PERSON_NAME]-63"
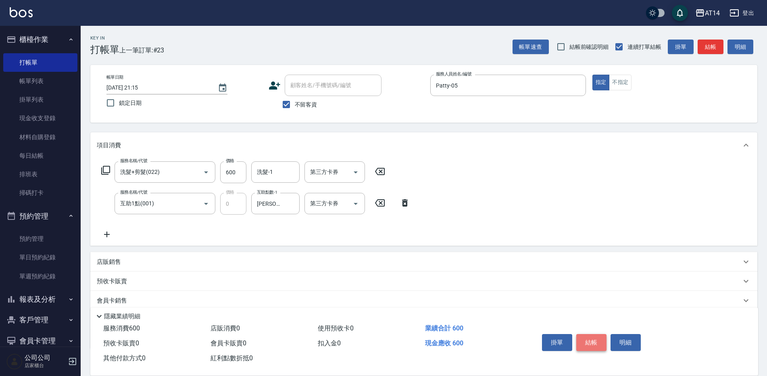
click at [593, 338] on button "結帳" at bounding box center [592, 342] width 30 height 17
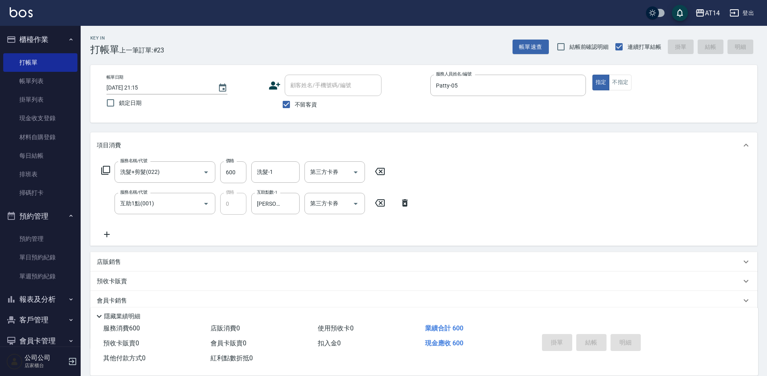
type input "2025/08/15 21:16"
